Goal: Task Accomplishment & Management: Use online tool/utility

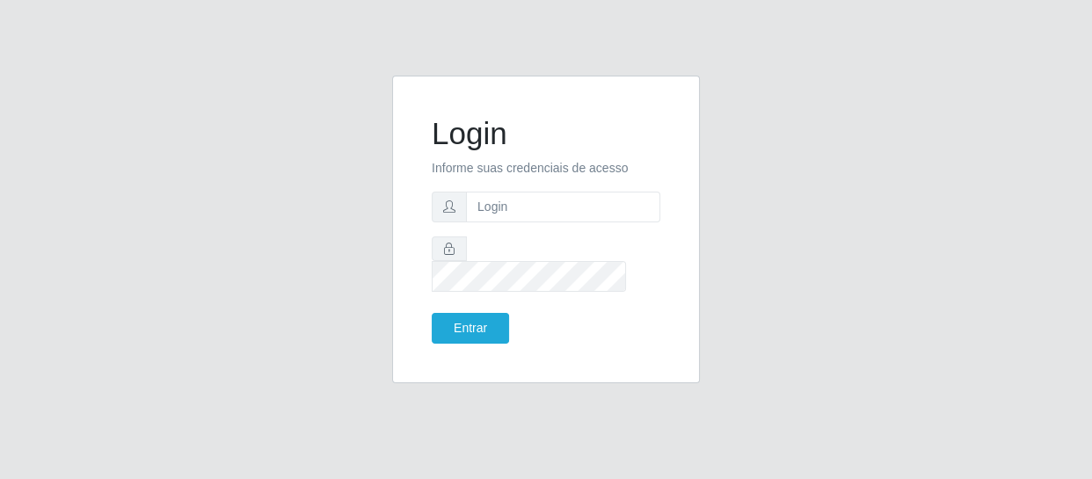
type input "[EMAIL_ADDRESS][DOMAIN_NAME]"
click at [483, 313] on button "Entrar" at bounding box center [470, 328] width 77 height 31
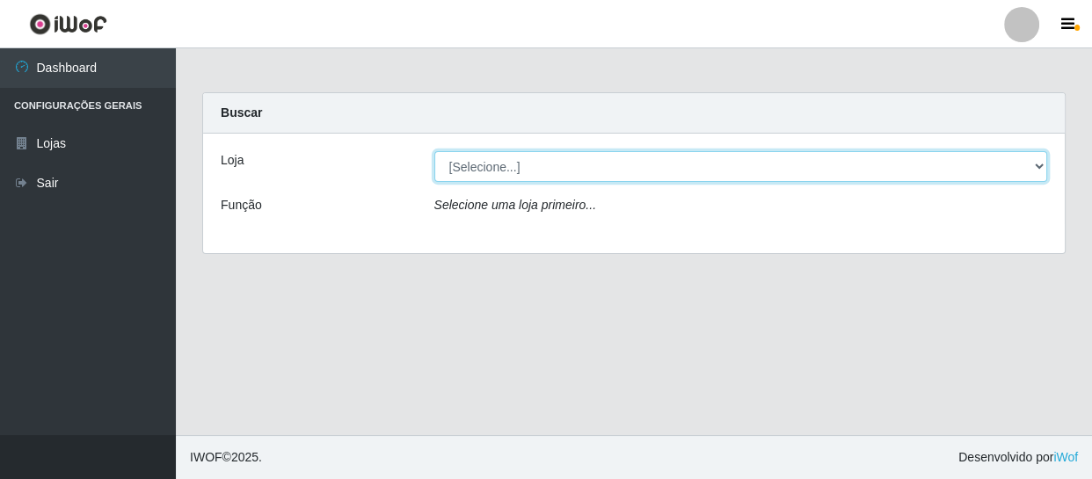
click at [1024, 164] on select "[Selecione...] SuperFácil Atacado - São Gonçalo do Amarante" at bounding box center [741, 166] width 614 height 31
select select "408"
click at [434, 151] on select "[Selecione...] SuperFácil Atacado - São Gonçalo do Amarante" at bounding box center [741, 166] width 614 height 31
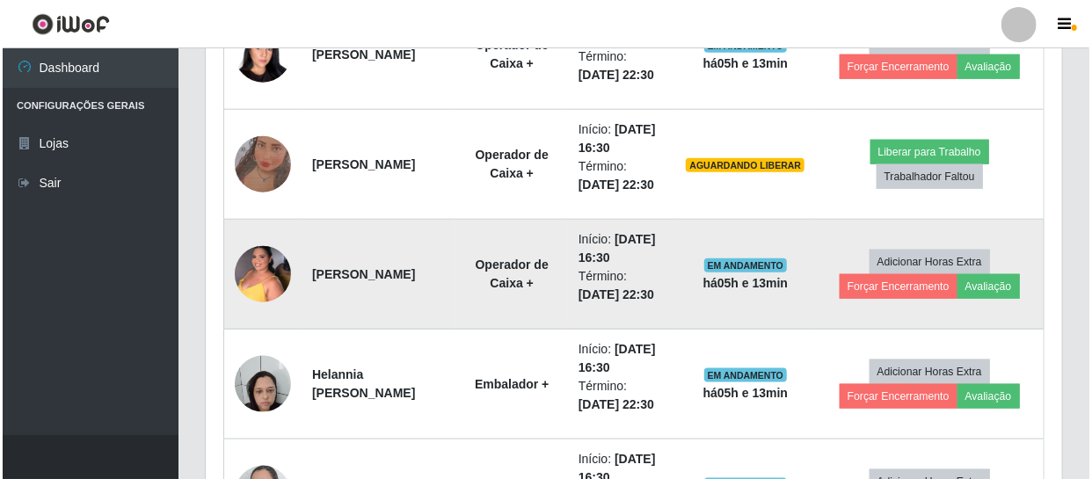
scroll to position [799, 0]
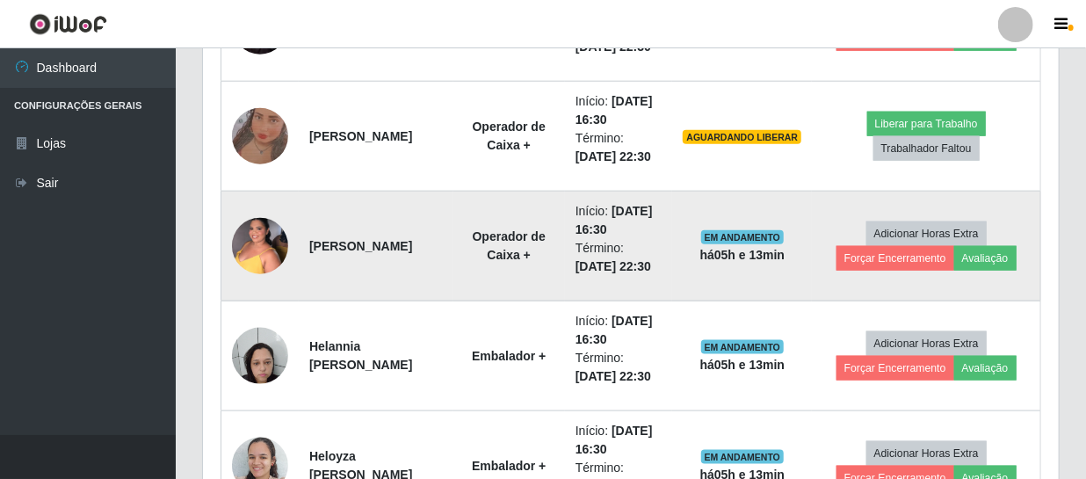
click at [258, 243] on img at bounding box center [260, 245] width 56 height 75
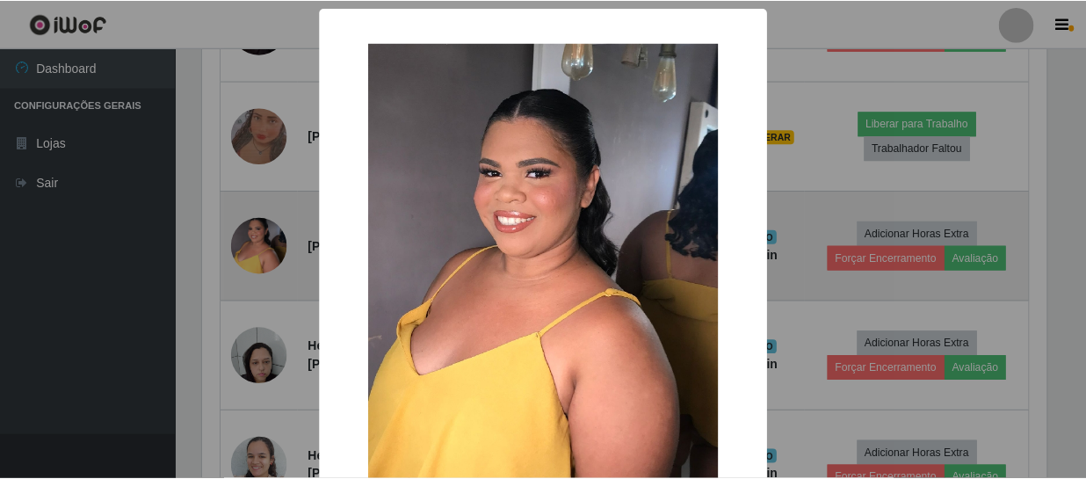
scroll to position [365, 848]
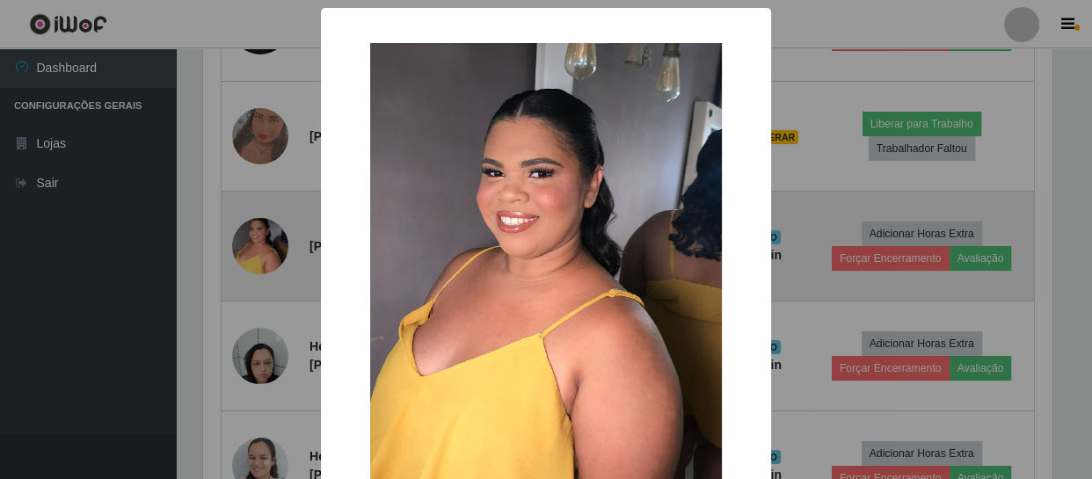
click at [258, 243] on div "× OK Cancel" at bounding box center [546, 239] width 1092 height 479
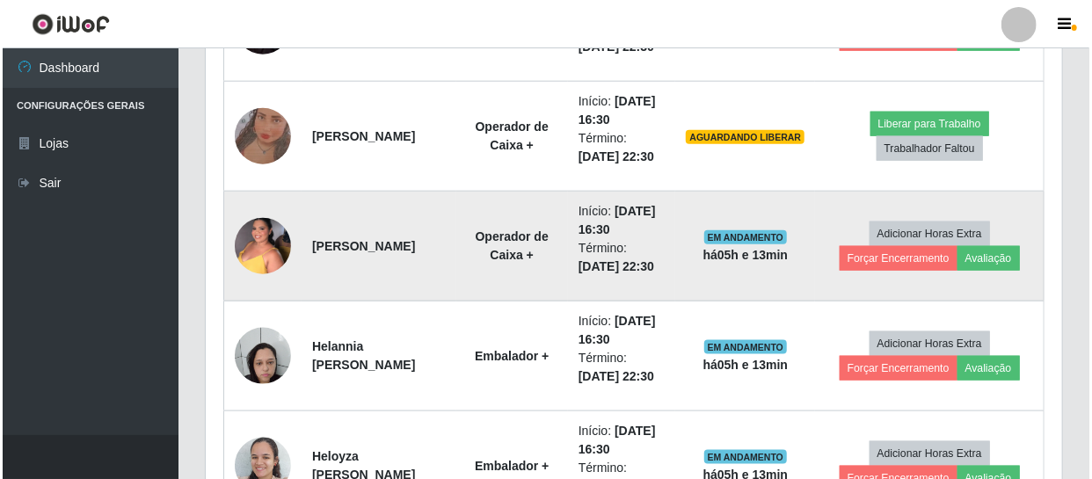
scroll to position [365, 856]
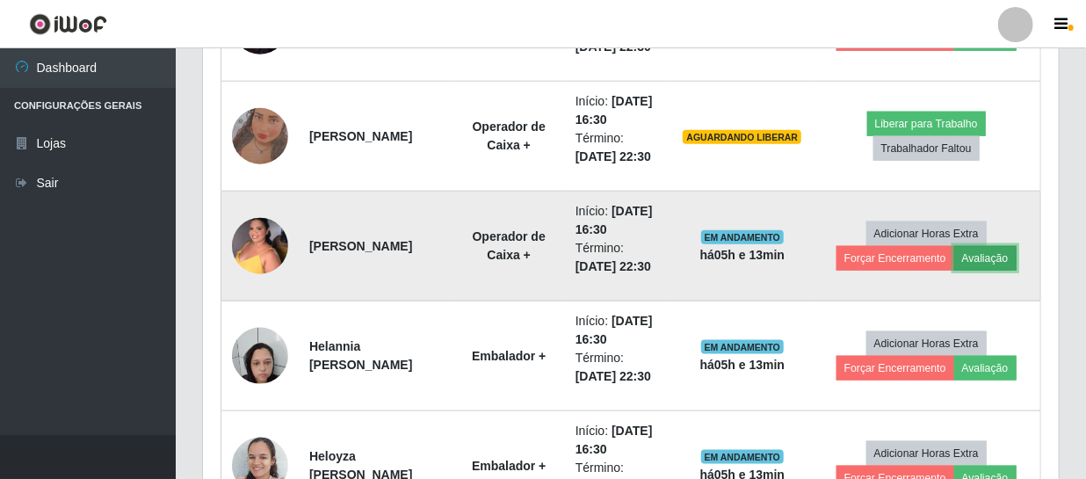
click at [984, 258] on button "Avaliação" at bounding box center [986, 258] width 62 height 25
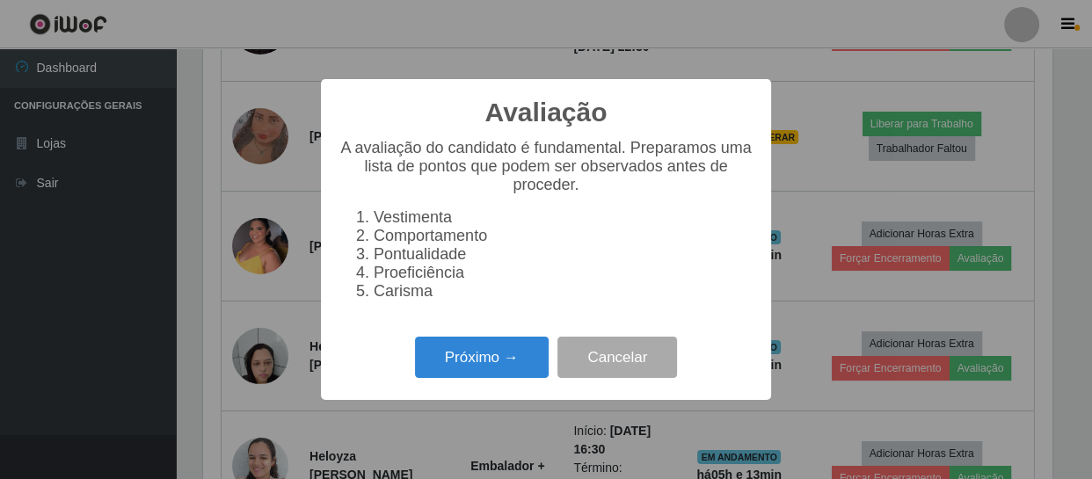
scroll to position [365, 848]
click at [509, 367] on button "Próximo →" at bounding box center [482, 357] width 134 height 41
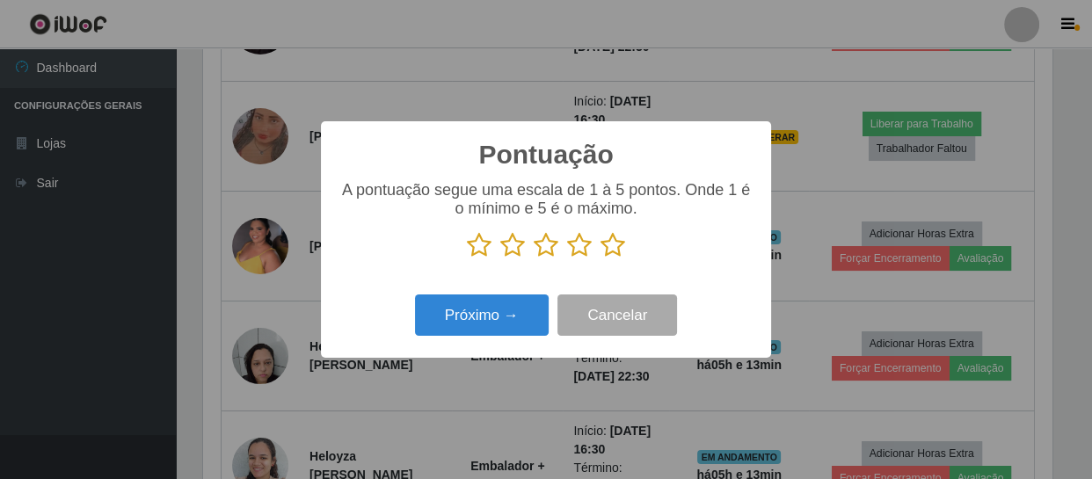
scroll to position [878607, 878121]
click at [580, 244] on icon at bounding box center [579, 245] width 25 height 26
click at [567, 258] on input "radio" at bounding box center [567, 258] width 0 height 0
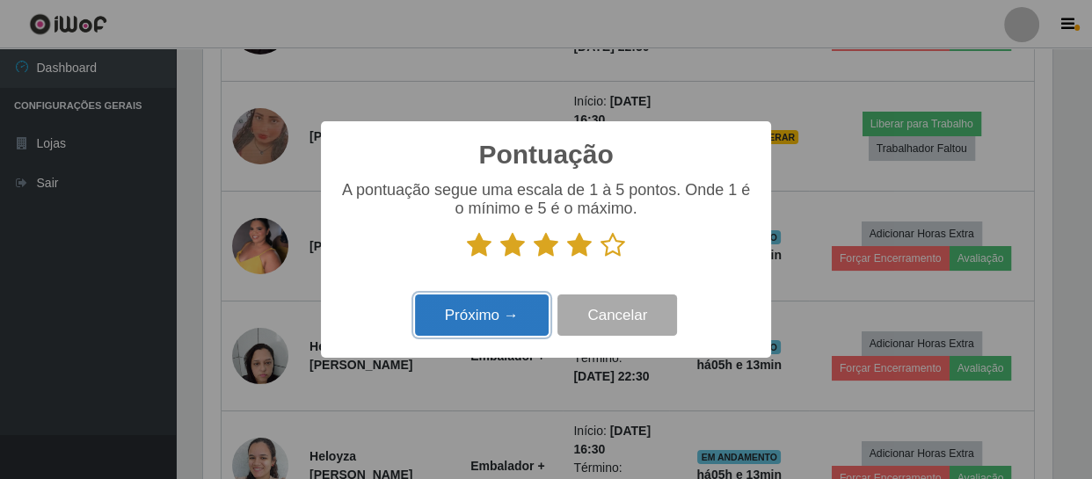
click at [510, 320] on button "Próximo →" at bounding box center [482, 314] width 134 height 41
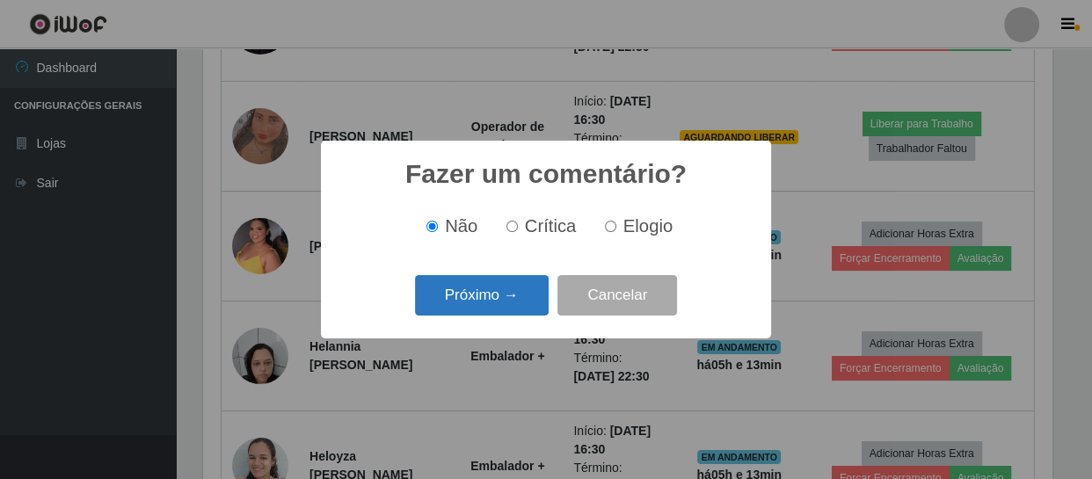
click at [524, 289] on button "Próximo →" at bounding box center [482, 295] width 134 height 41
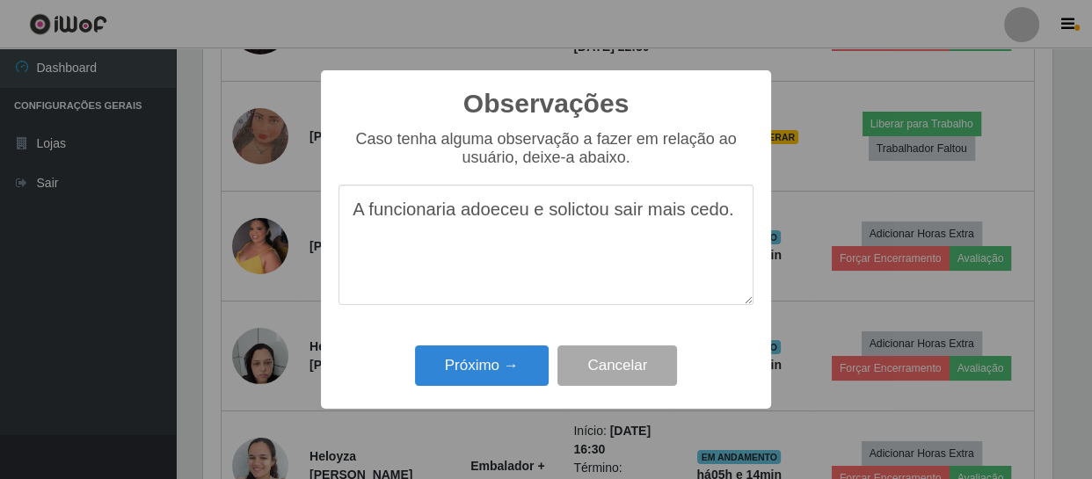
click at [581, 217] on textarea "A funcionaria adoeceu e solictou sair mais cedo." at bounding box center [545, 245] width 415 height 120
type textarea "A funcionaria adoeceu e solicitou sair mais cedo."
click at [490, 368] on button "Próximo →" at bounding box center [482, 365] width 134 height 41
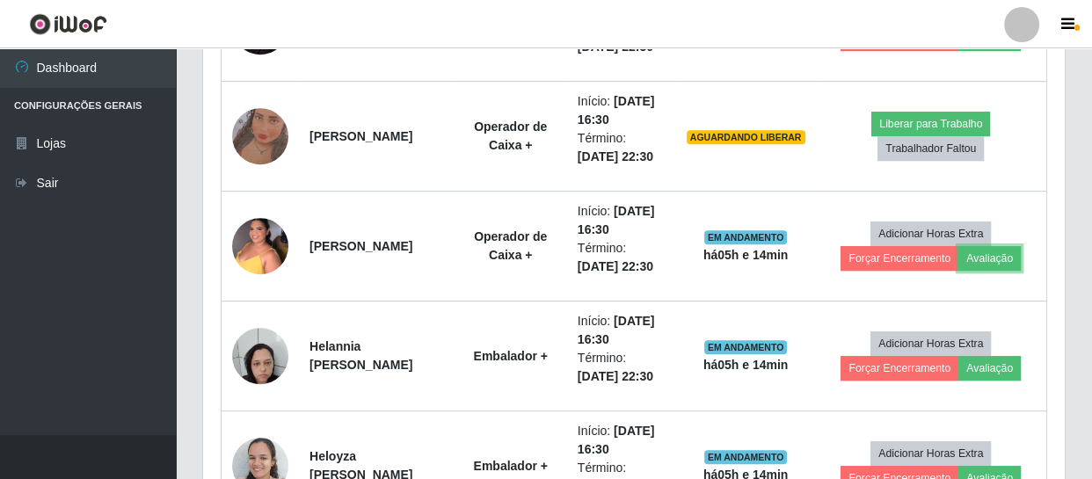
scroll to position [365, 856]
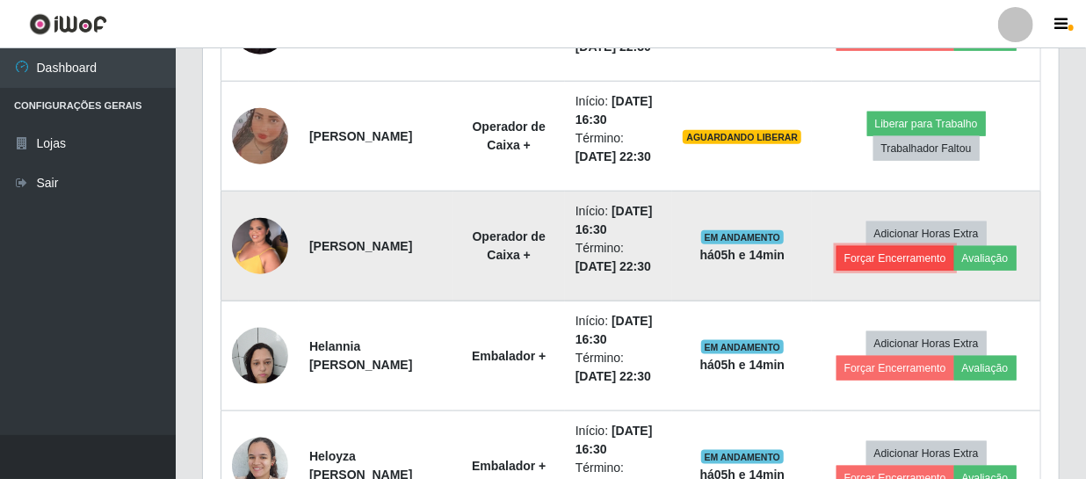
click at [874, 257] on button "Forçar Encerramento" at bounding box center [896, 258] width 118 height 25
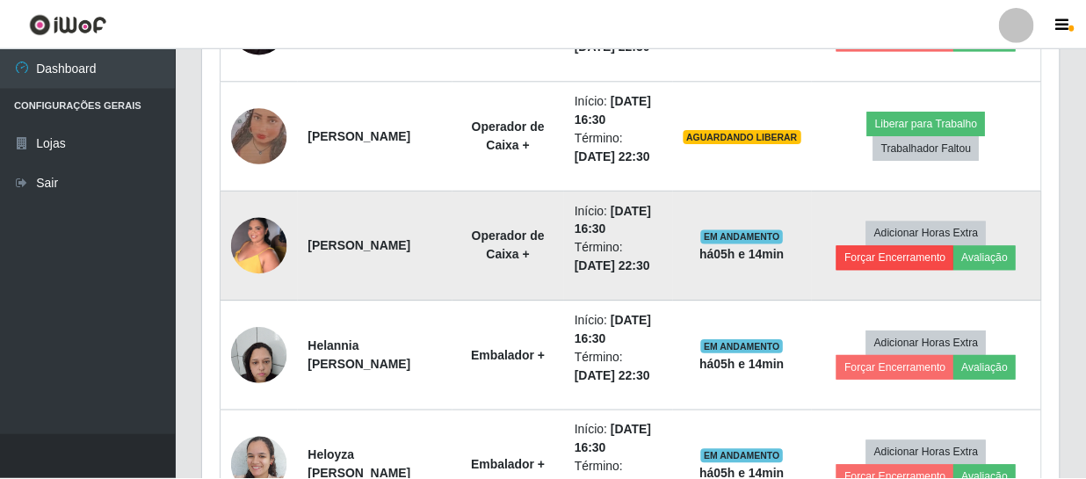
scroll to position [365, 848]
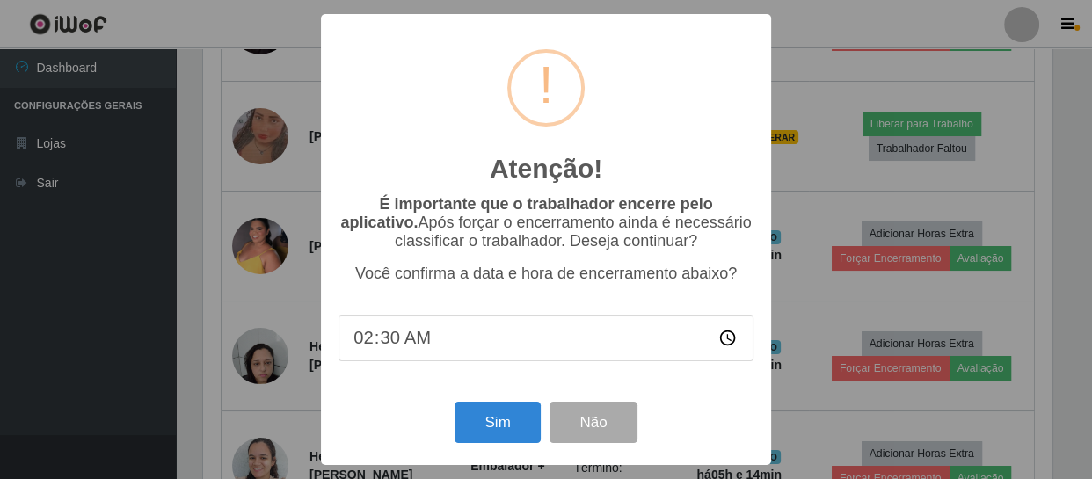
type input "21:30"
click at [519, 430] on button "Sim" at bounding box center [496, 422] width 85 height 41
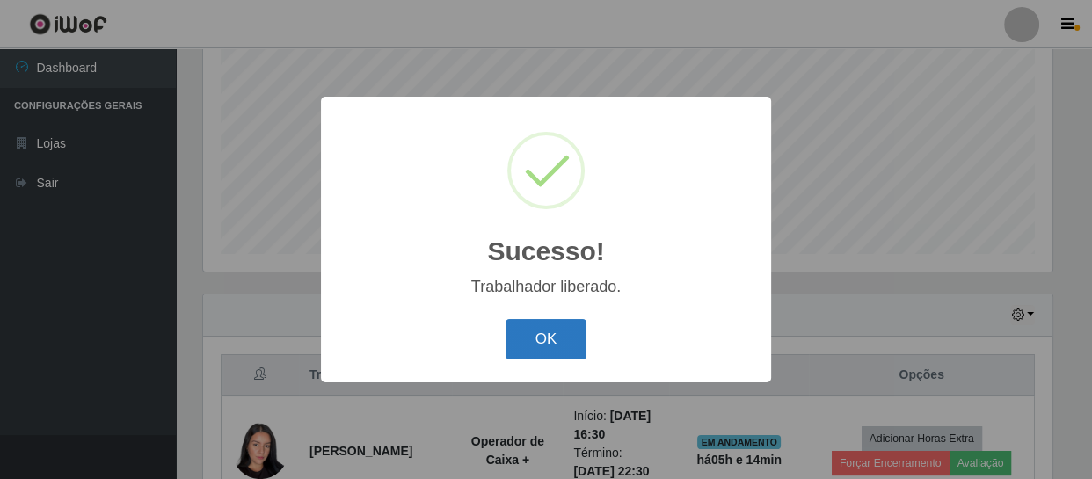
click at [554, 329] on button "OK" at bounding box center [546, 339] width 82 height 41
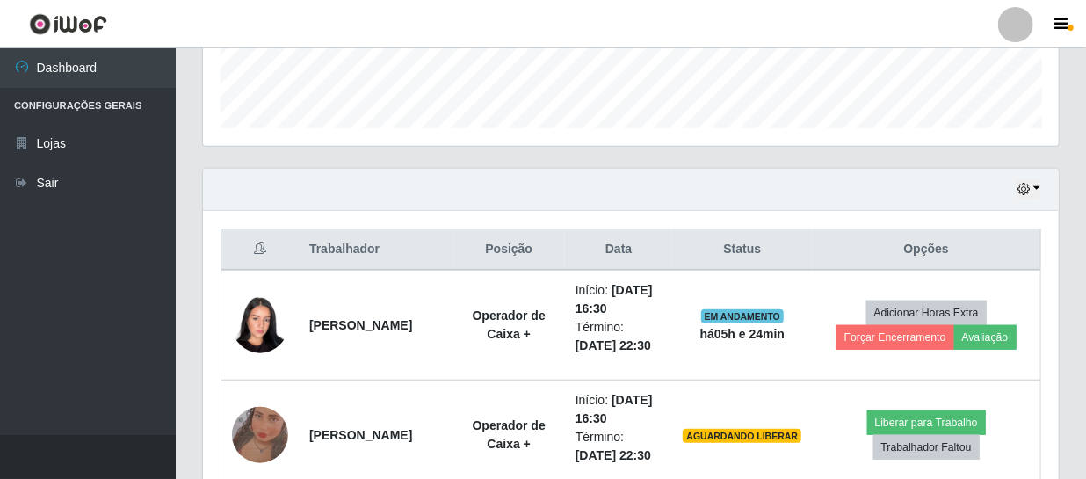
scroll to position [399, 0]
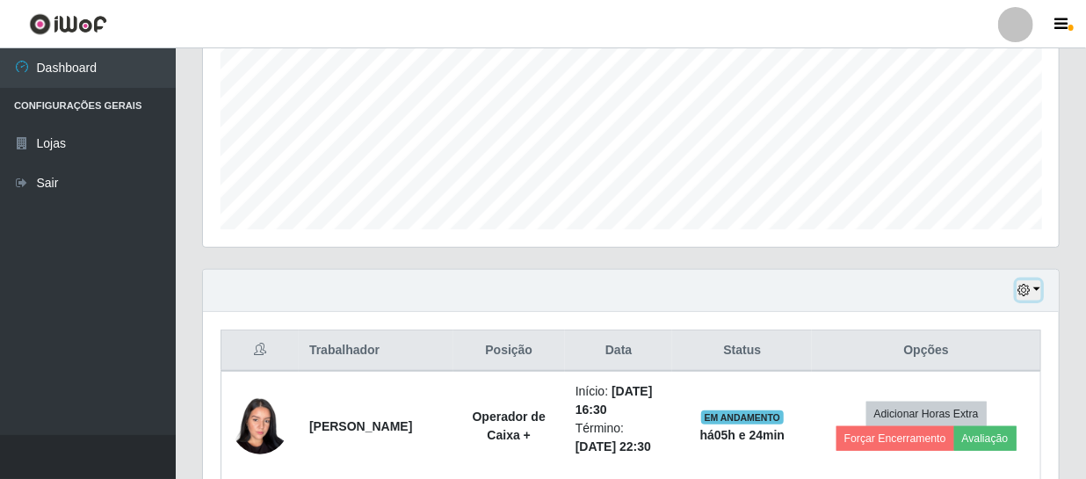
click at [1037, 286] on button "button" at bounding box center [1029, 290] width 25 height 20
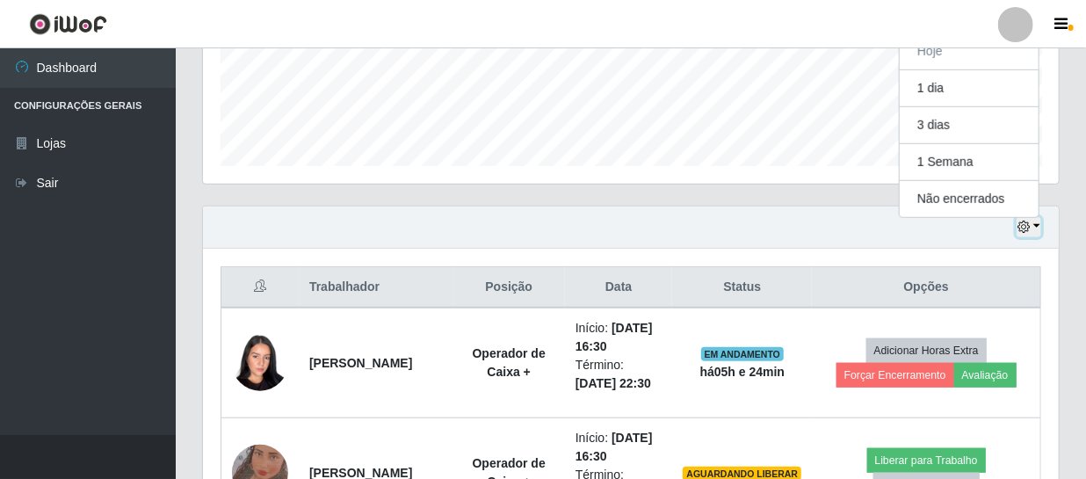
scroll to position [319, 0]
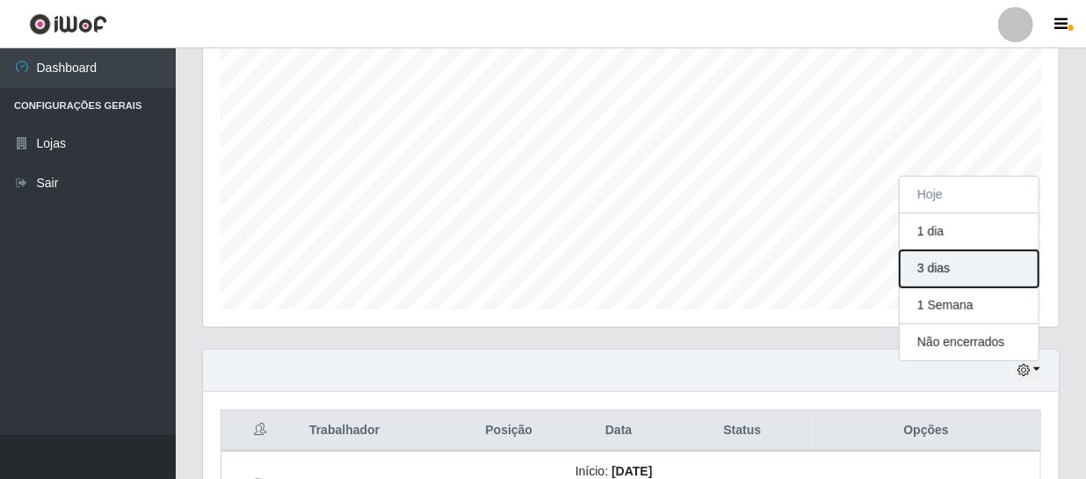
click at [952, 264] on button "3 dias" at bounding box center [969, 269] width 139 height 37
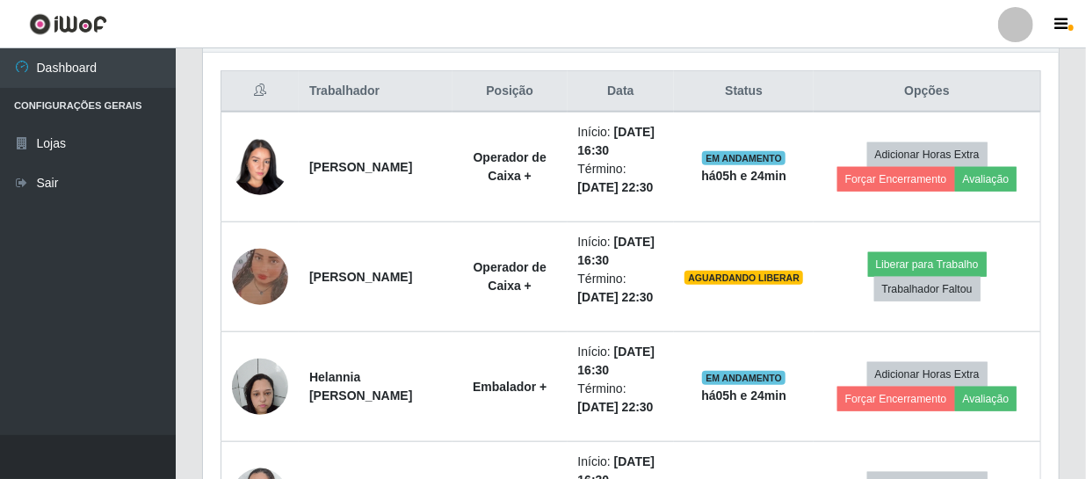
scroll to position [0, 0]
